Goal: Task Accomplishment & Management: Manage account settings

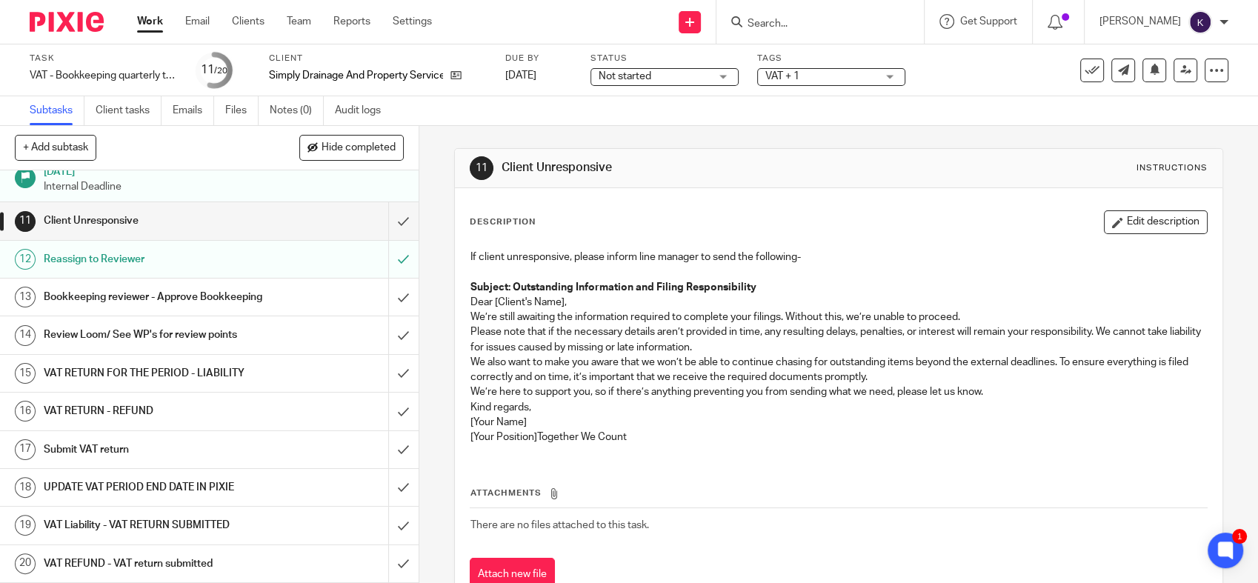
scroll to position [460, 0]
click at [199, 286] on h1 "Bookkeeping reviewer - Approve Bookkeeping" at bounding box center [154, 297] width 220 height 22
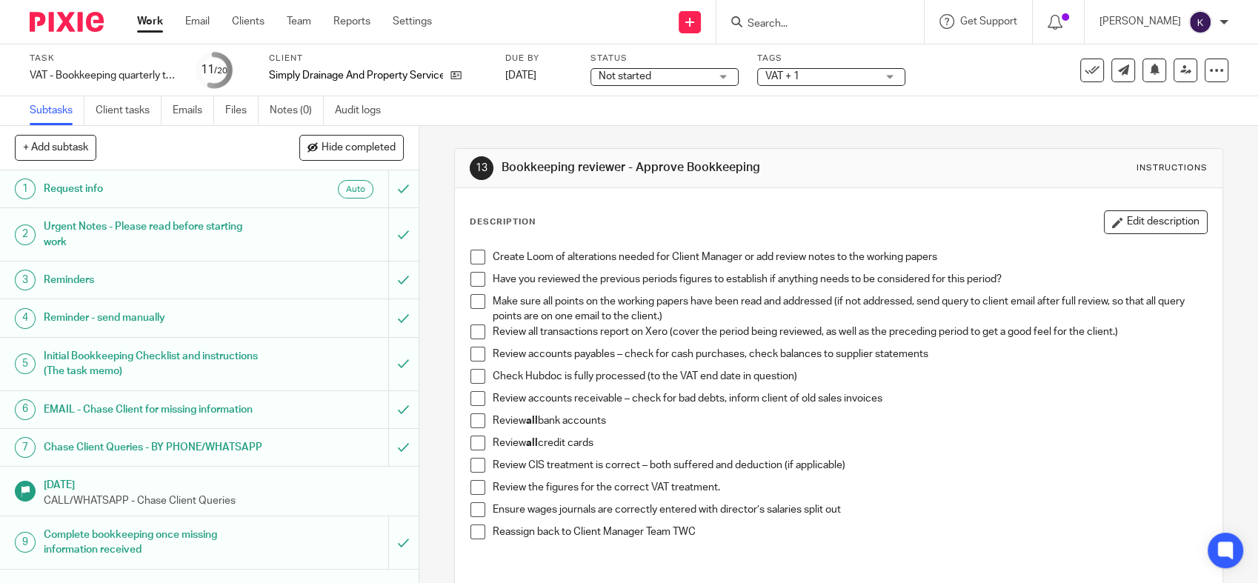
click at [475, 250] on span at bounding box center [478, 257] width 15 height 15
click at [471, 276] on span at bounding box center [478, 279] width 15 height 15
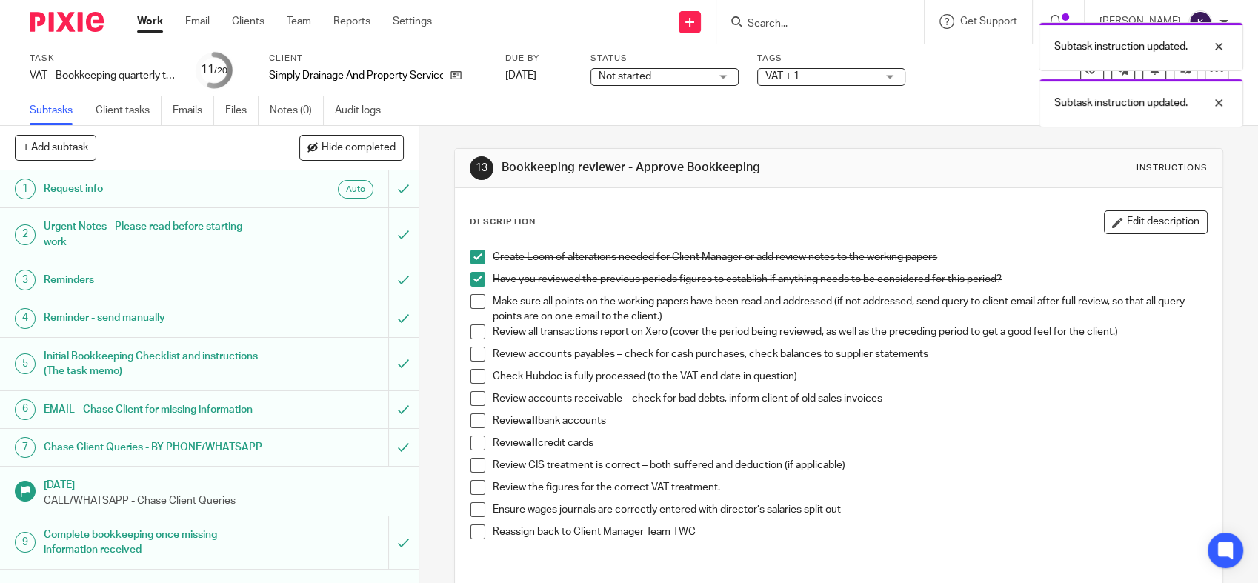
click at [471, 296] on span at bounding box center [478, 301] width 15 height 15
click at [471, 333] on span at bounding box center [478, 332] width 15 height 15
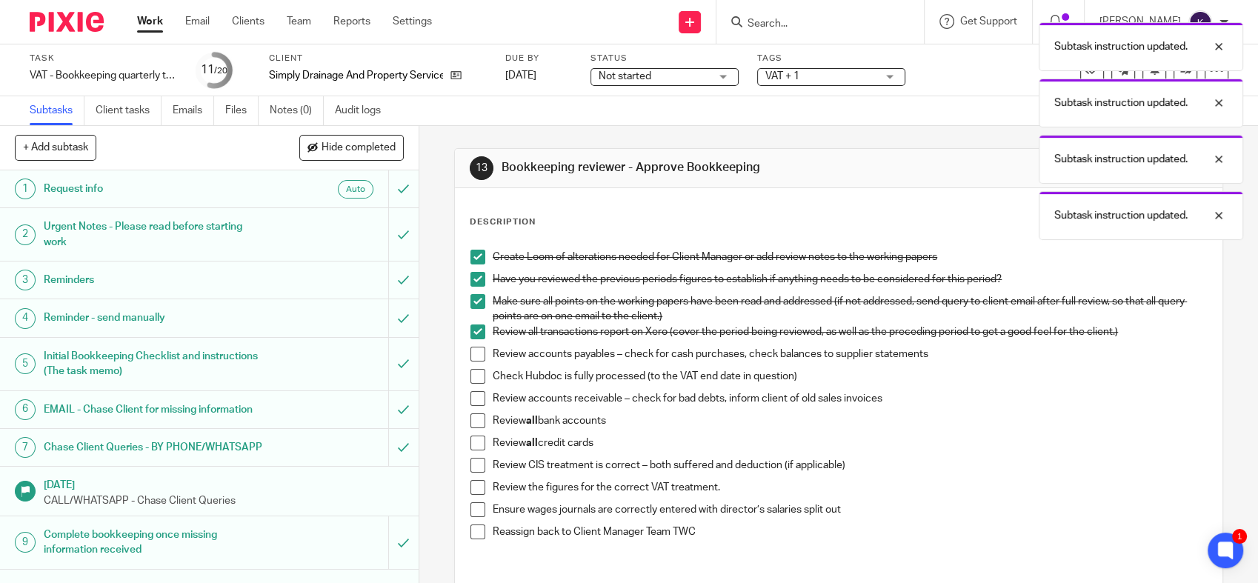
click at [471, 353] on span at bounding box center [478, 354] width 15 height 15
click at [471, 377] on span at bounding box center [478, 376] width 15 height 15
drag, startPoint x: 471, startPoint y: 402, endPoint x: 470, endPoint y: 422, distance: 20.0
click at [471, 402] on span at bounding box center [478, 398] width 15 height 15
click at [471, 425] on span at bounding box center [478, 420] width 15 height 15
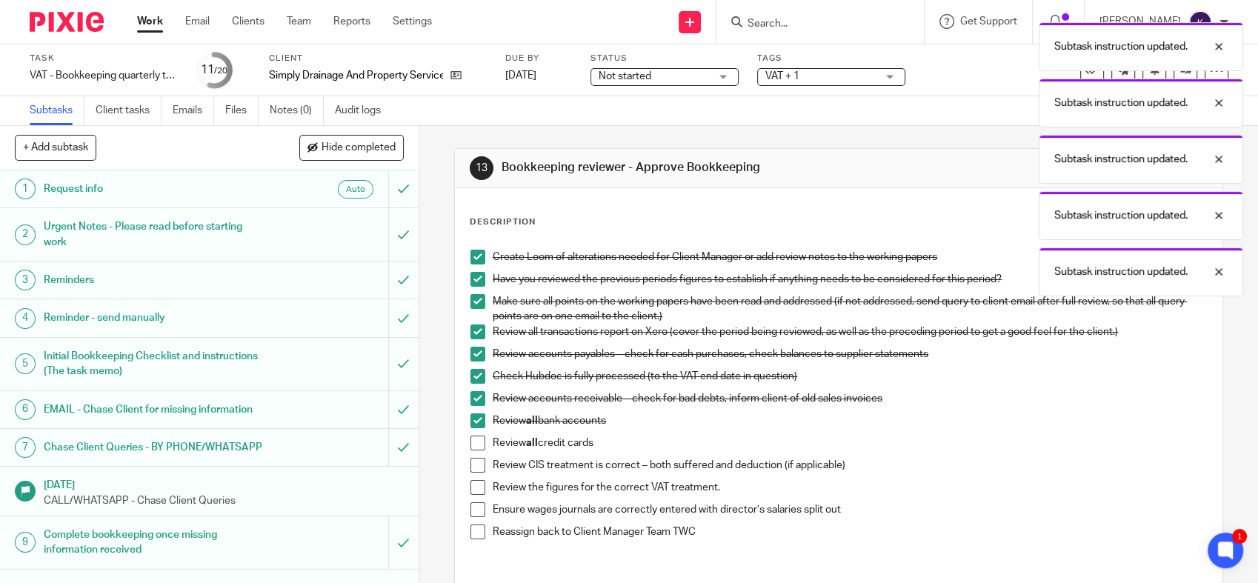
click at [471, 443] on span at bounding box center [478, 443] width 15 height 15
click at [473, 466] on span at bounding box center [478, 465] width 15 height 15
click at [474, 485] on span at bounding box center [478, 487] width 15 height 15
click at [473, 508] on span at bounding box center [478, 509] width 15 height 15
click at [471, 536] on span at bounding box center [478, 532] width 15 height 15
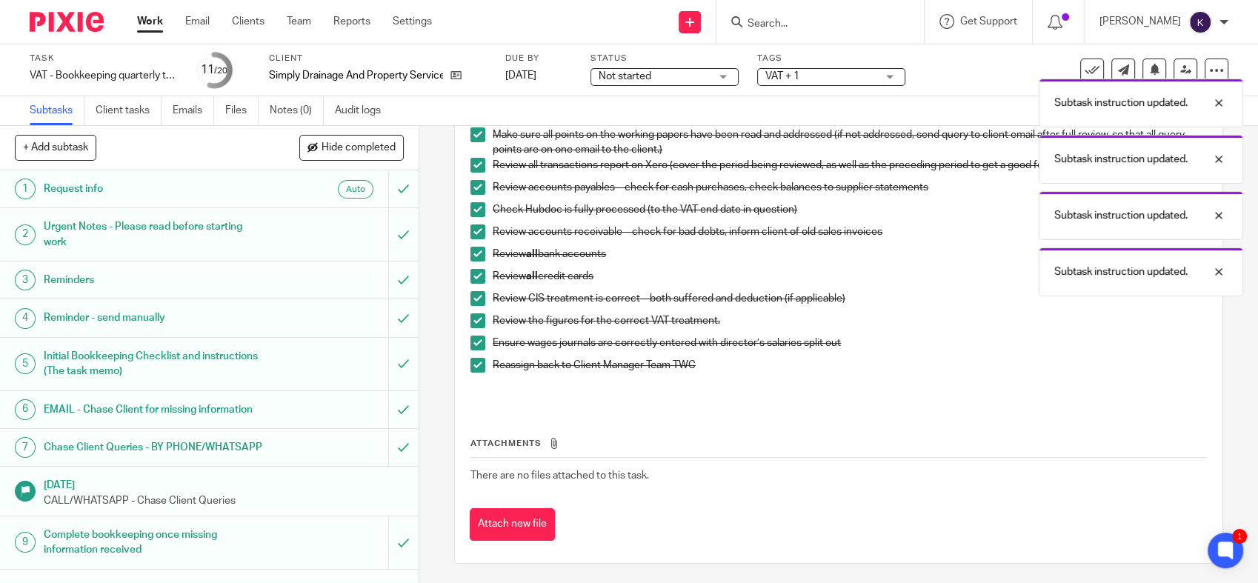
scroll to position [169, 0]
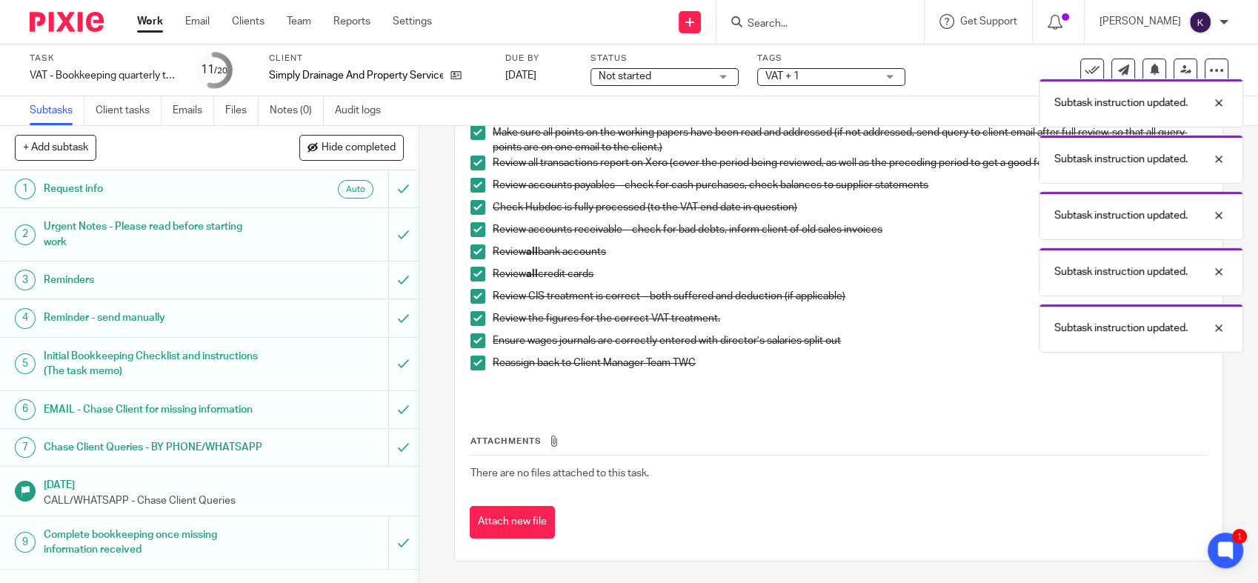
click at [799, 419] on div "Attachments There are no files attached to this task. Attach new file" at bounding box center [839, 472] width 738 height 135
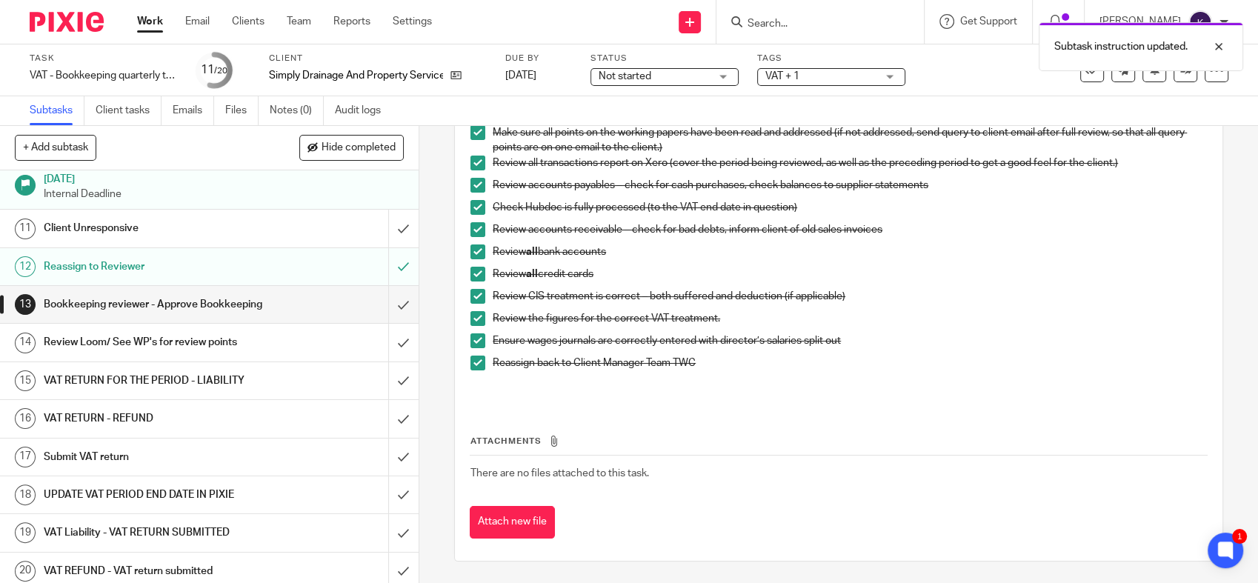
scroll to position [411, 0]
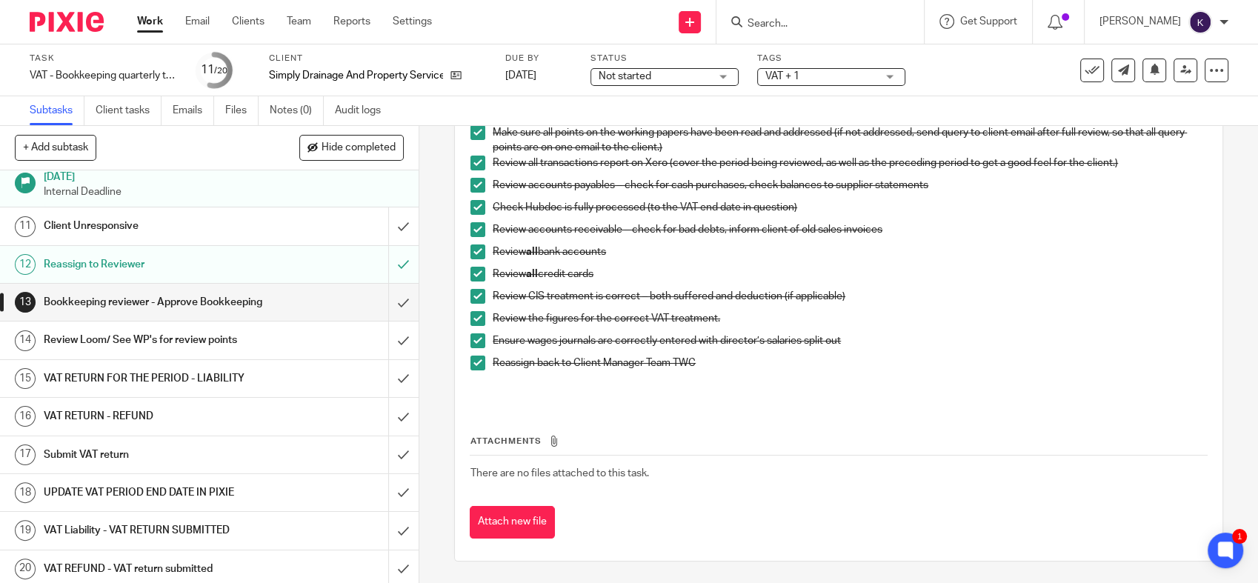
click at [768, 415] on div "Attachments There are no files attached to this task. Attach new file" at bounding box center [839, 472] width 738 height 135
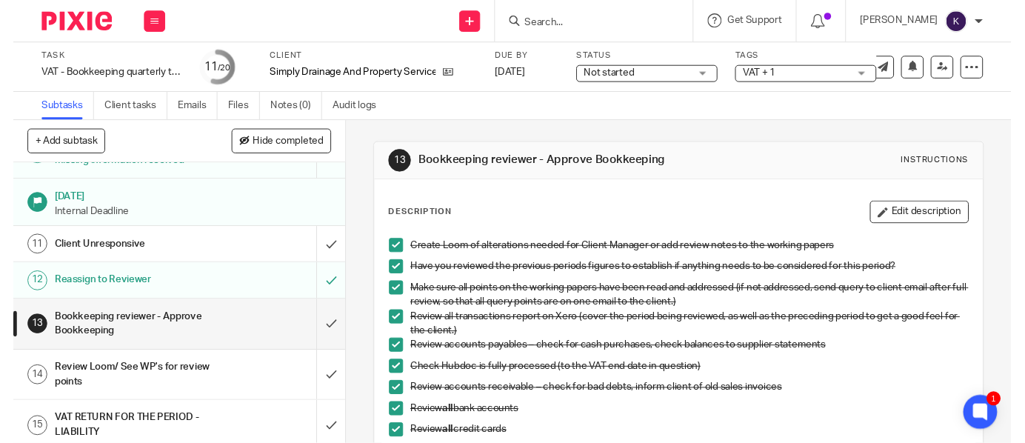
scroll to position [427, 0]
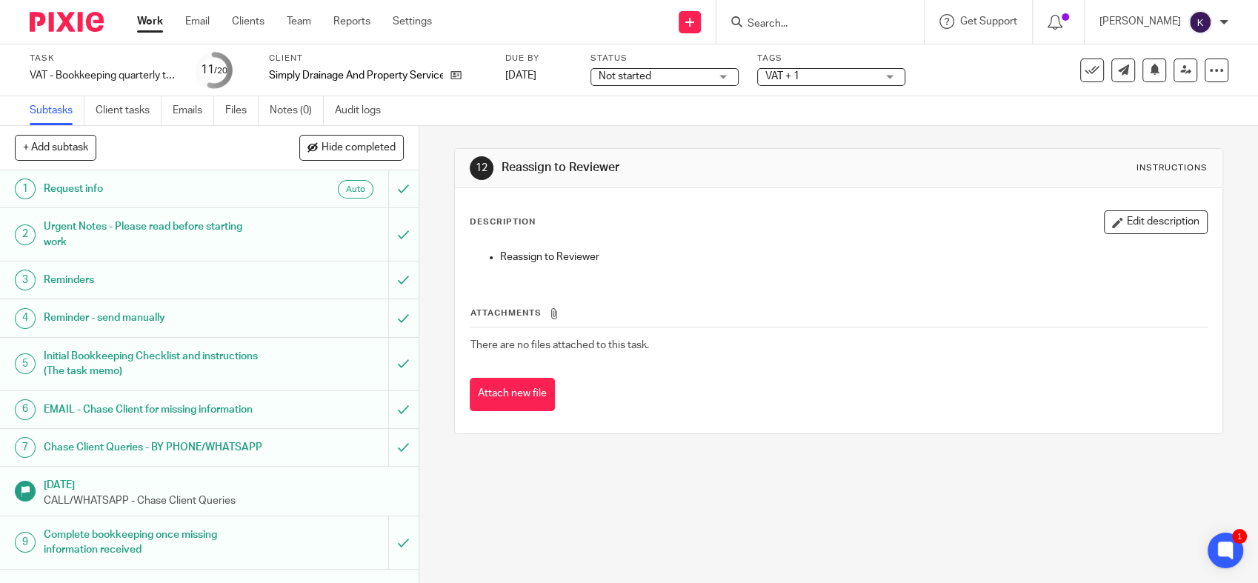
scroll to position [460, 0]
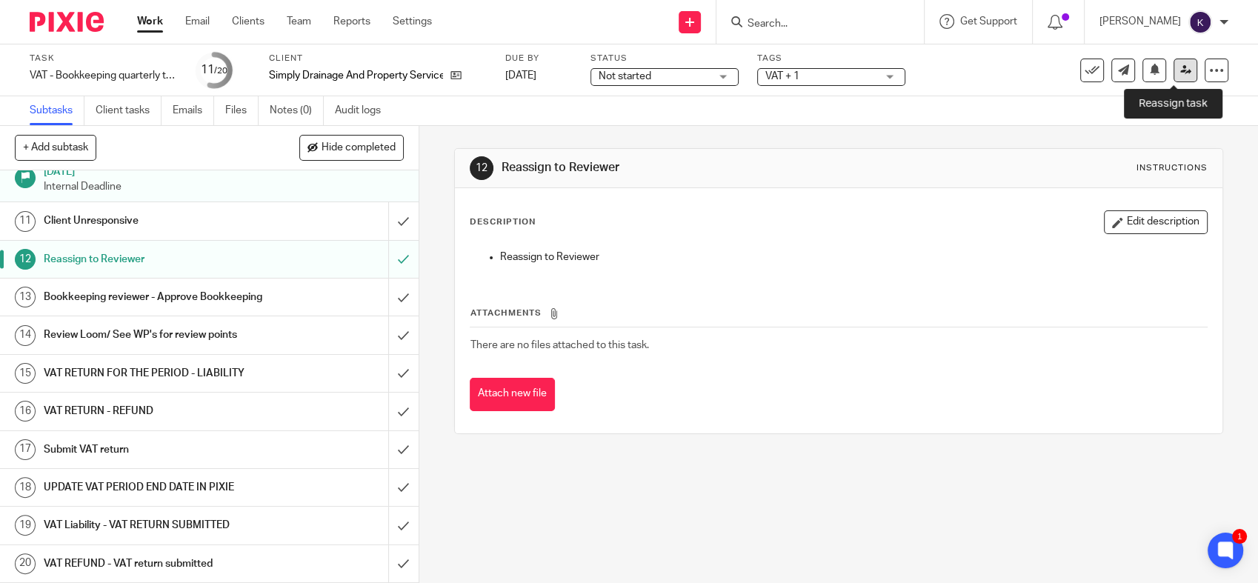
click at [1180, 67] on icon at bounding box center [1185, 69] width 11 height 11
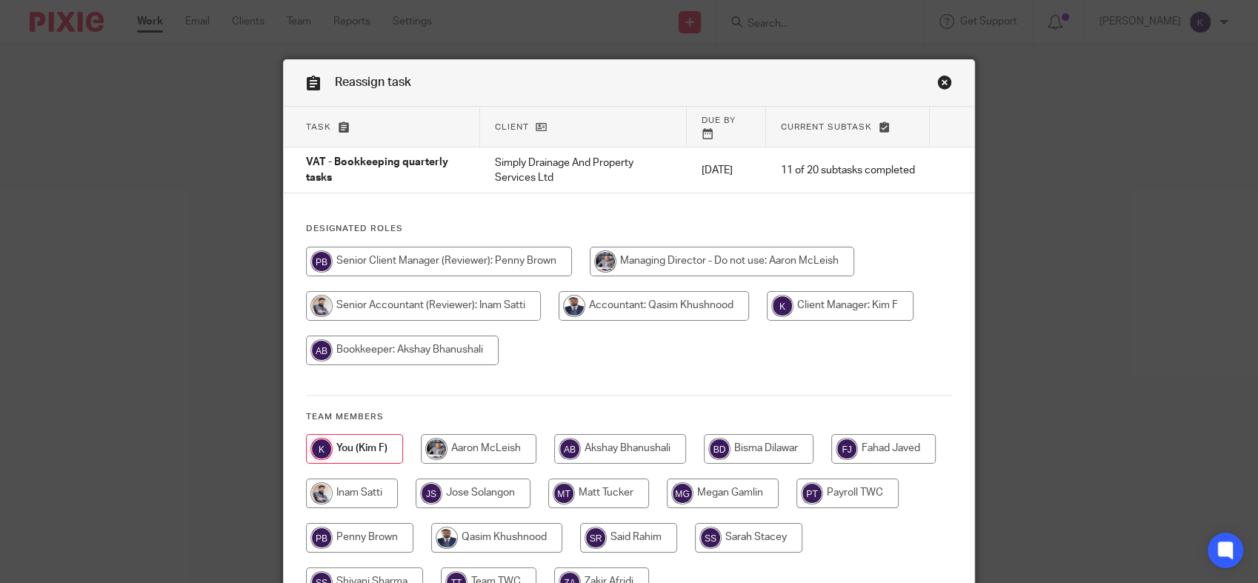
click at [589, 447] on input "radio" at bounding box center [620, 449] width 132 height 30
radio input "true"
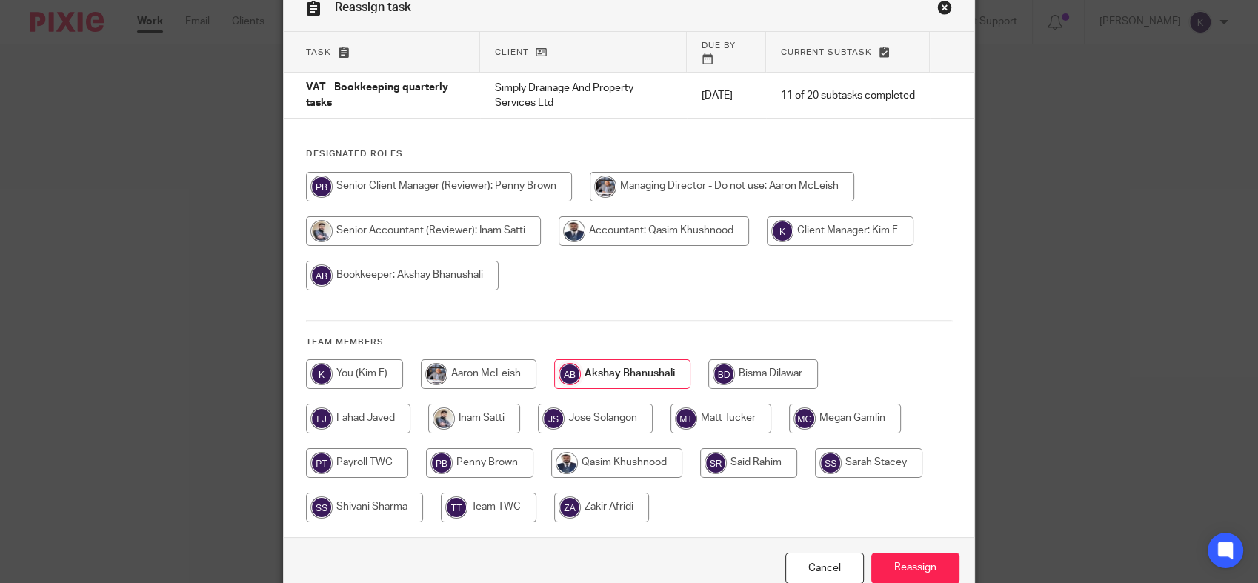
scroll to position [139, 0]
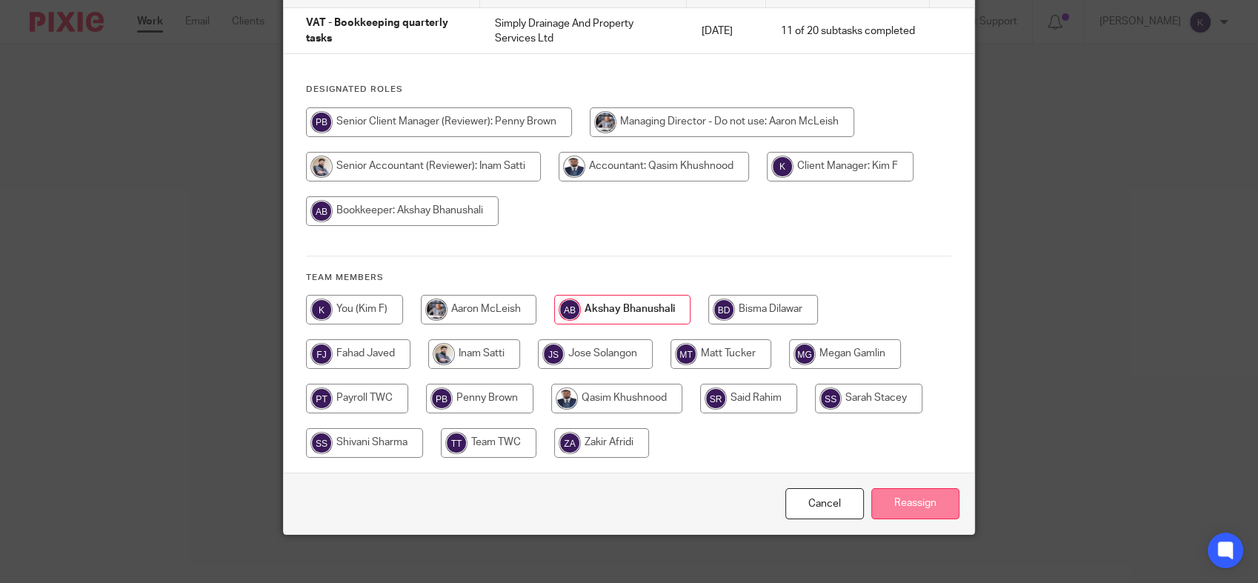
click at [892, 498] on input "Reassign" at bounding box center [915, 504] width 88 height 32
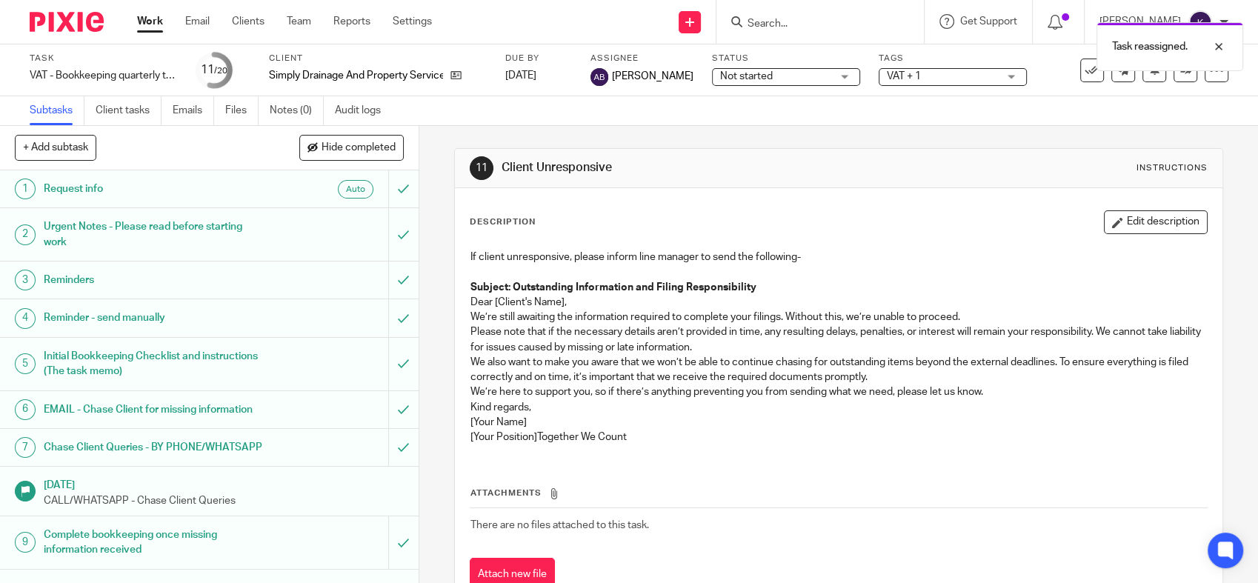
click at [71, 27] on img at bounding box center [67, 22] width 74 height 20
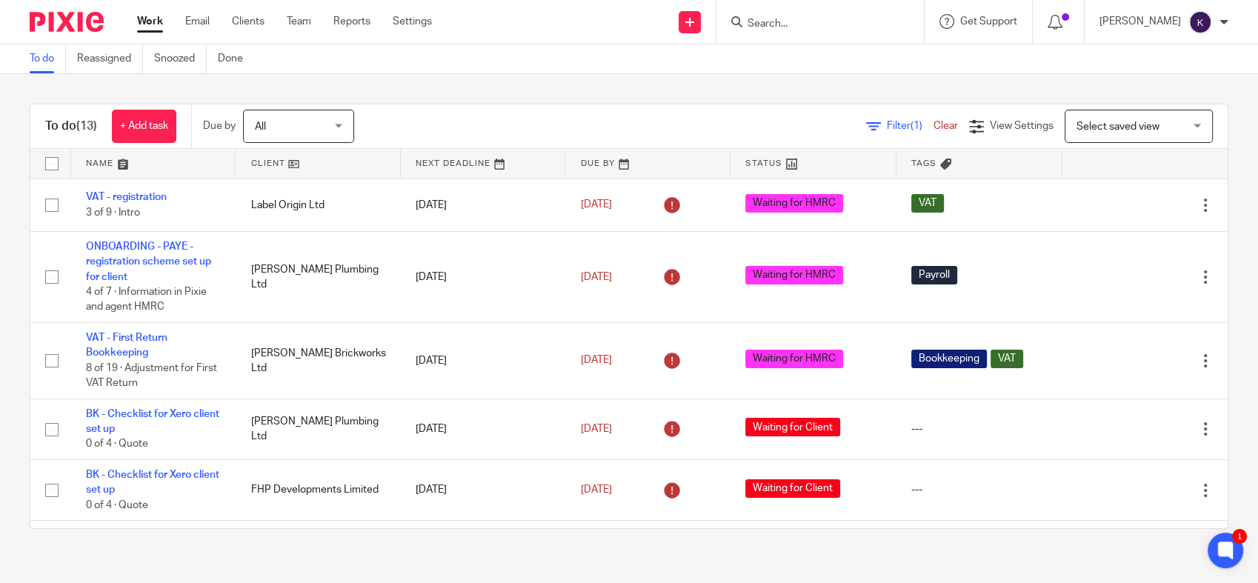
click at [279, 164] on link at bounding box center [318, 164] width 164 height 30
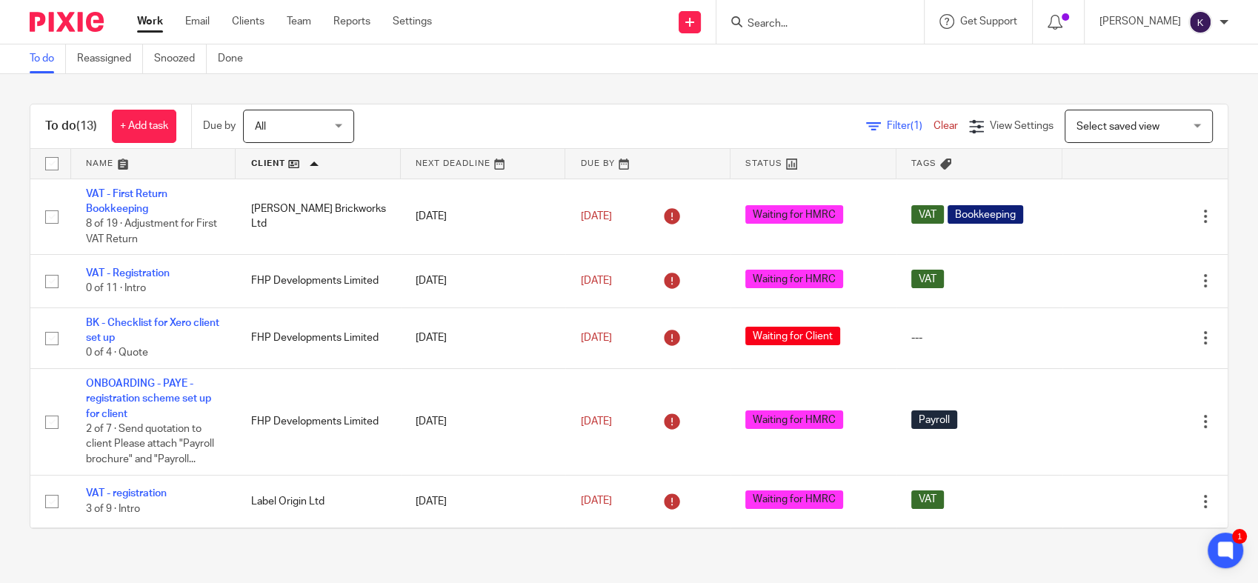
click at [534, 76] on div "To do (13) + Add task Due by All All [DATE] [DATE] This week Next week This mon…" at bounding box center [629, 316] width 1258 height 485
